Goal: Information Seeking & Learning: Learn about a topic

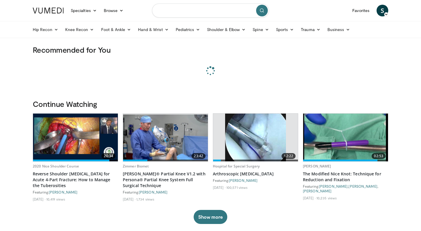
click at [166, 11] on input "Search topics, interventions" at bounding box center [210, 11] width 117 height 14
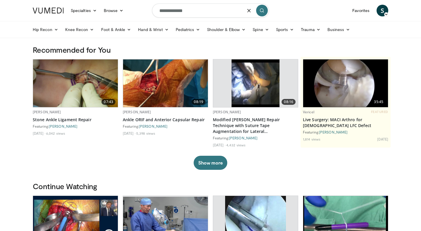
type input "**********"
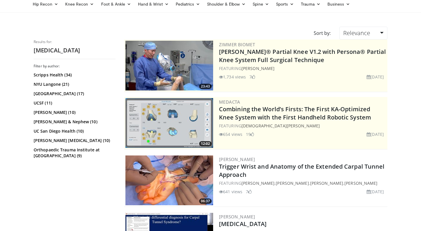
scroll to position [39, 0]
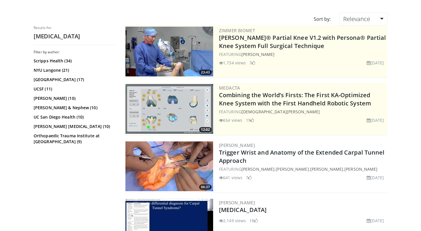
click at [164, 163] on img at bounding box center [169, 166] width 88 height 50
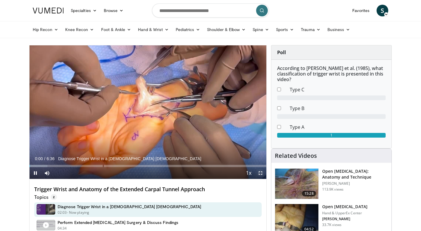
click at [260, 171] on span "Video Player" at bounding box center [261, 173] width 12 height 12
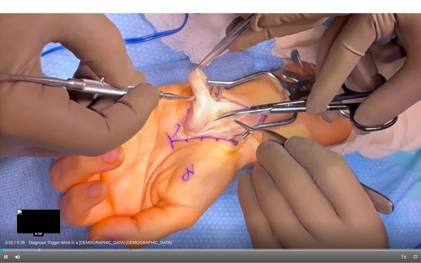
click at [39, 230] on div "Progress Bar" at bounding box center [39, 250] width 1 height 2
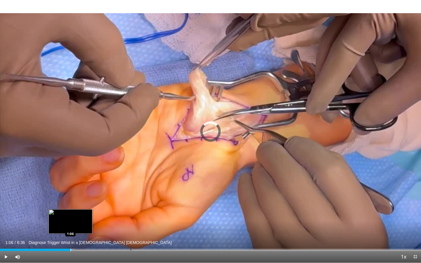
click at [70, 230] on div "Loaded : 17.68% 0:36 1:06" at bounding box center [210, 249] width 421 height 6
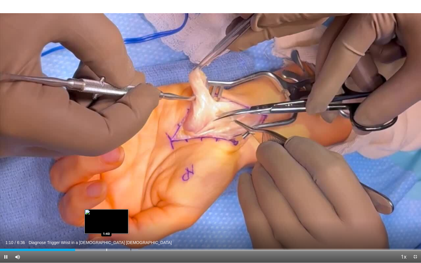
click at [106, 230] on div "Progress Bar" at bounding box center [106, 250] width 1 height 2
click at [117, 230] on div "Progress Bar" at bounding box center [117, 250] width 1 height 2
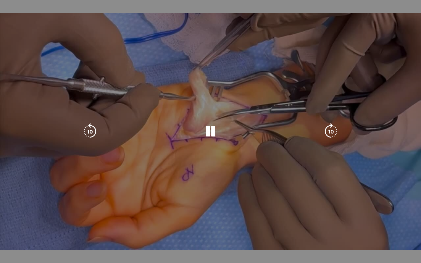
click at [128, 230] on div "10 seconds Tap to unmute" at bounding box center [210, 131] width 421 height 263
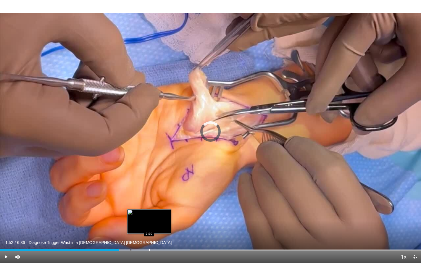
click at [149, 230] on div "Progress Bar" at bounding box center [149, 250] width 1 height 2
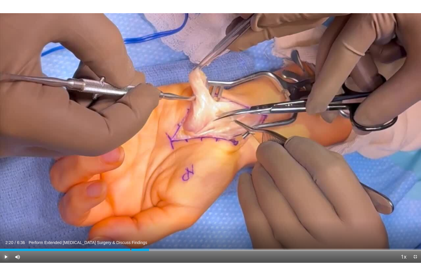
click at [6, 230] on span "Video Player" at bounding box center [6, 257] width 12 height 12
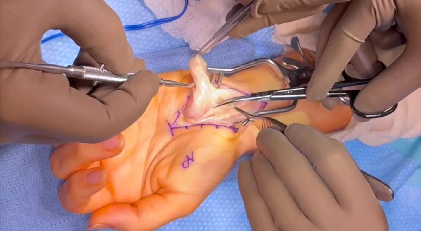
scroll to position [117, 0]
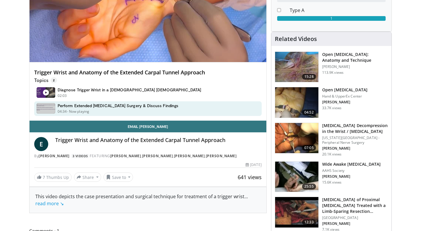
click at [344, 56] on h3 "Open Carpal Tunnel Release: Anatomy and Technique" at bounding box center [355, 57] width 66 height 12
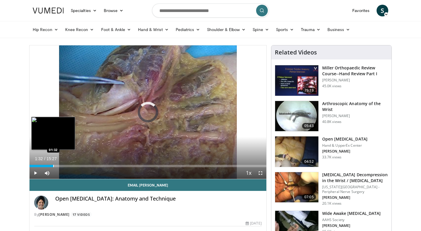
click at [53, 166] on div "Progress Bar" at bounding box center [53, 166] width 1 height 2
click at [40, 166] on div "Progress Bar" at bounding box center [40, 166] width 1 height 2
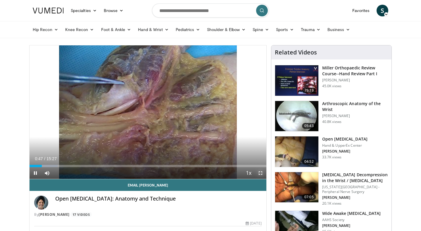
click at [261, 173] on span "Video Player" at bounding box center [261, 173] width 12 height 12
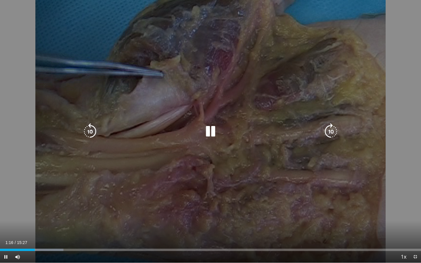
click at [262, 196] on div "10 seconds Tap to unmute" at bounding box center [210, 131] width 421 height 263
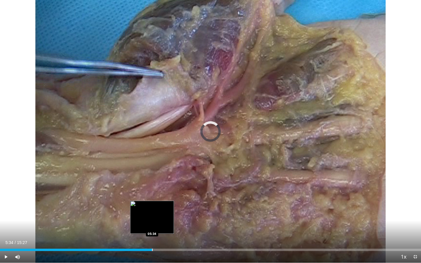
click at [152, 230] on div "Progress Bar" at bounding box center [152, 250] width 1 height 2
click at [147, 230] on div "Progress Bar" at bounding box center [147, 250] width 1 height 2
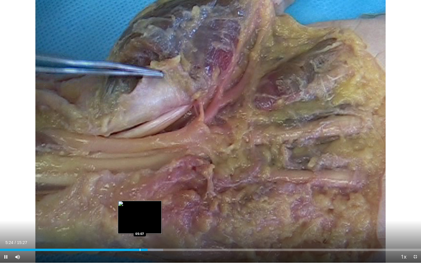
click at [140, 230] on div "Progress Bar" at bounding box center [140, 250] width 1 height 2
